Goal: Find specific page/section: Find specific page/section

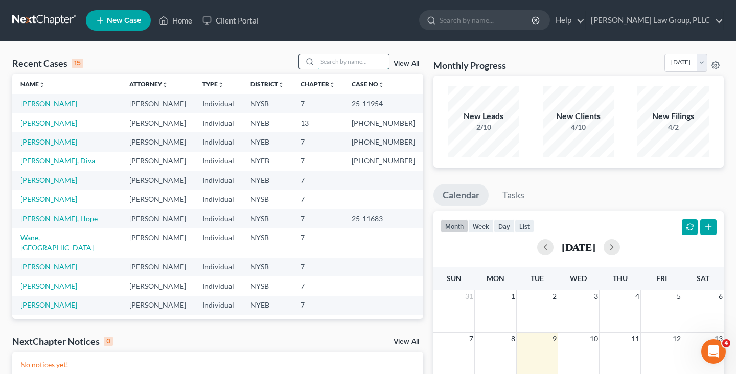
click at [358, 62] on input "search" at bounding box center [354, 61] width 72 height 15
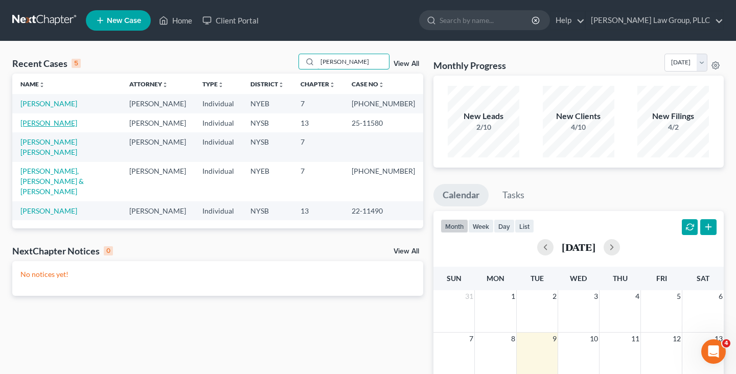
type input "[PERSON_NAME]"
click at [68, 125] on link "[PERSON_NAME]" at bounding box center [48, 123] width 57 height 9
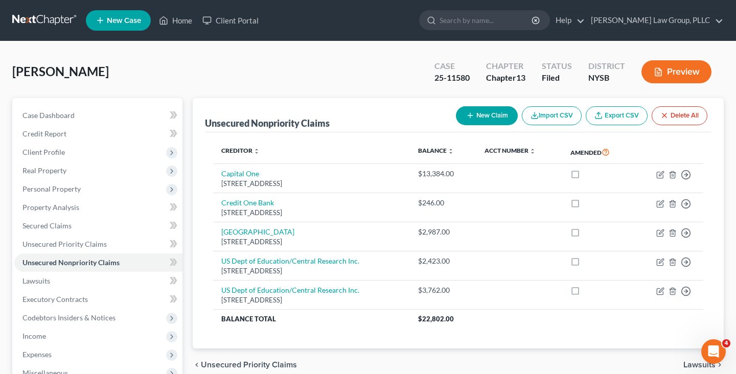
click at [58, 19] on link at bounding box center [44, 20] width 65 height 18
